Goal: Contribute content: Contribute content

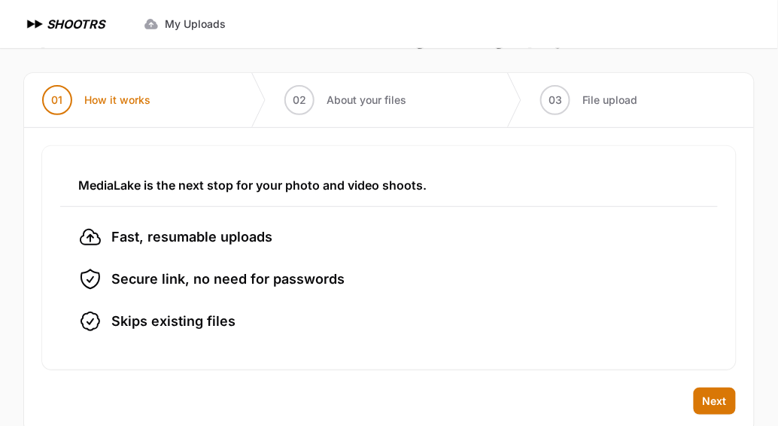
scroll to position [81, 0]
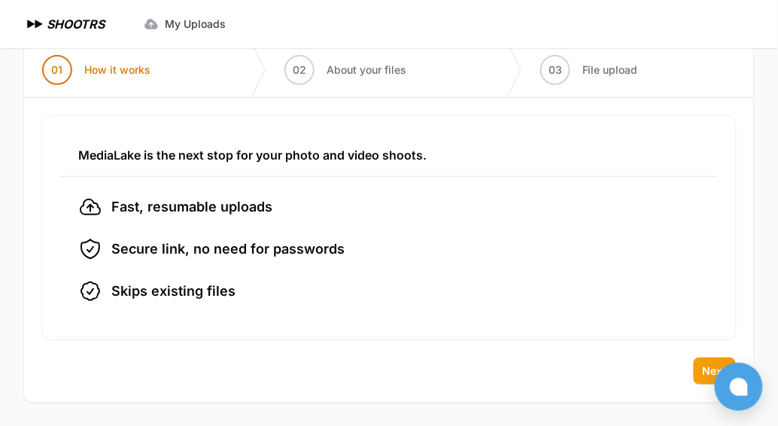
click at [708, 376] on span "Next" at bounding box center [715, 370] width 24 height 15
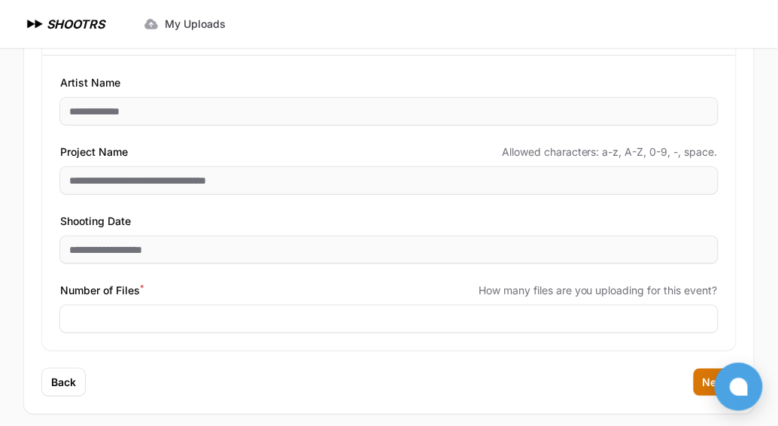
scroll to position [195, 0]
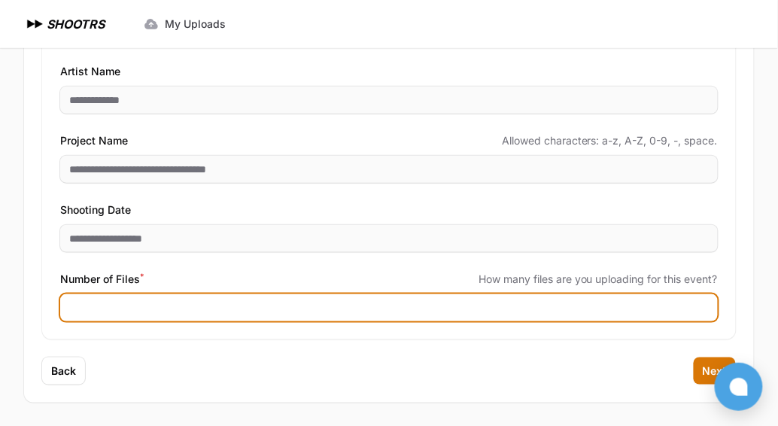
click at [154, 312] on input "Number of Files *" at bounding box center [389, 307] width 658 height 27
type input "****"
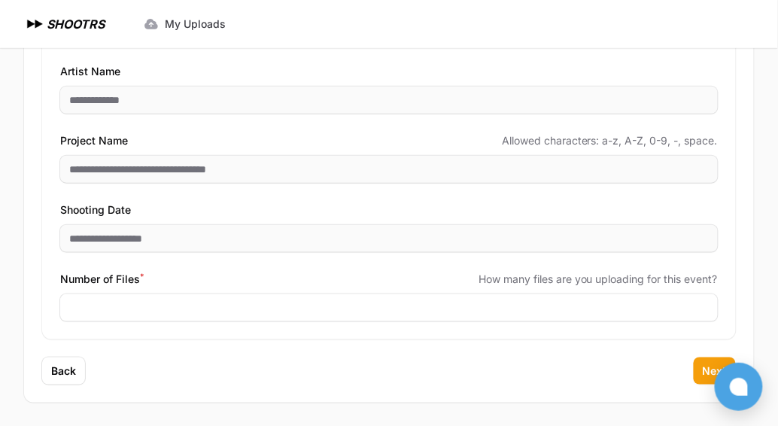
click at [698, 369] on button "Next" at bounding box center [715, 370] width 42 height 27
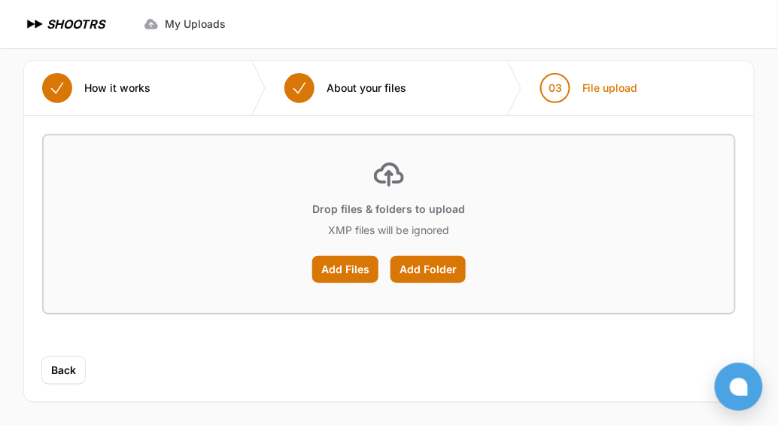
scroll to position [62, 0]
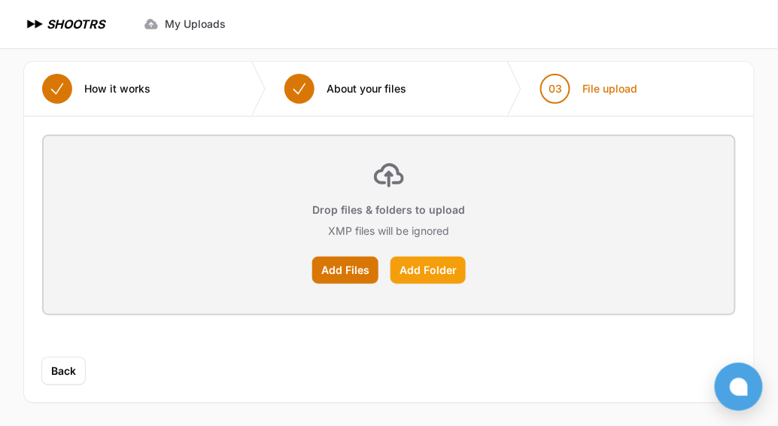
click at [422, 272] on label "Add Folder" at bounding box center [428, 270] width 75 height 27
click at [0, 0] on input "Add Folder" at bounding box center [0, 0] width 0 height 0
click at [430, 274] on label "Add Folder" at bounding box center [428, 270] width 75 height 27
click at [0, 0] on input "Add Folder" at bounding box center [0, 0] width 0 height 0
